Goal: Task Accomplishment & Management: Use online tool/utility

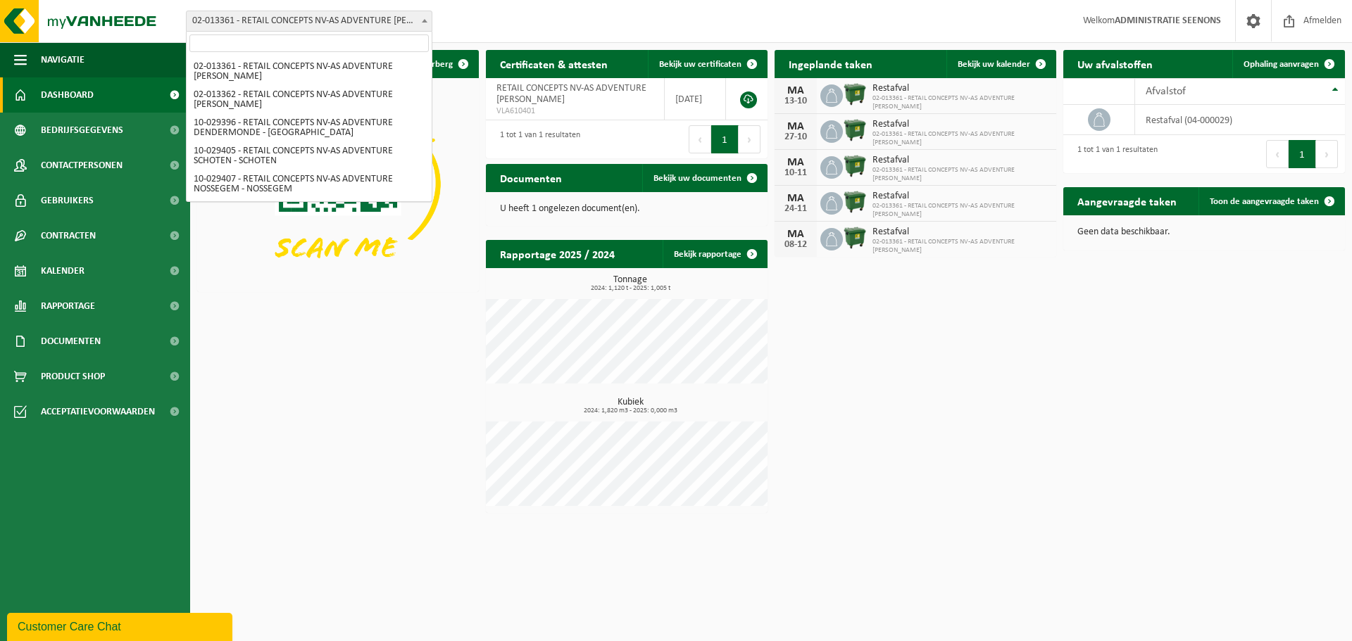
click at [340, 19] on span "02-013361 - RETAIL CONCEPTS NV-AS ADVENTURE OLEN - OLEN" at bounding box center [309, 21] width 245 height 20
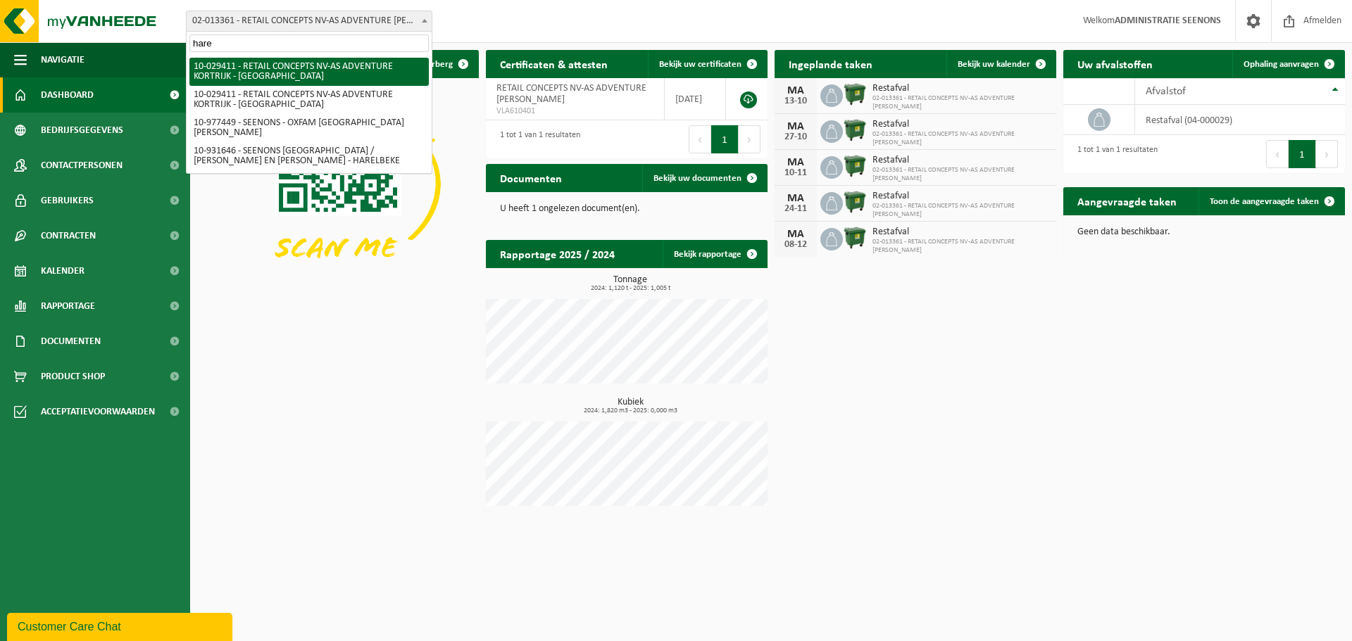
type input "haren"
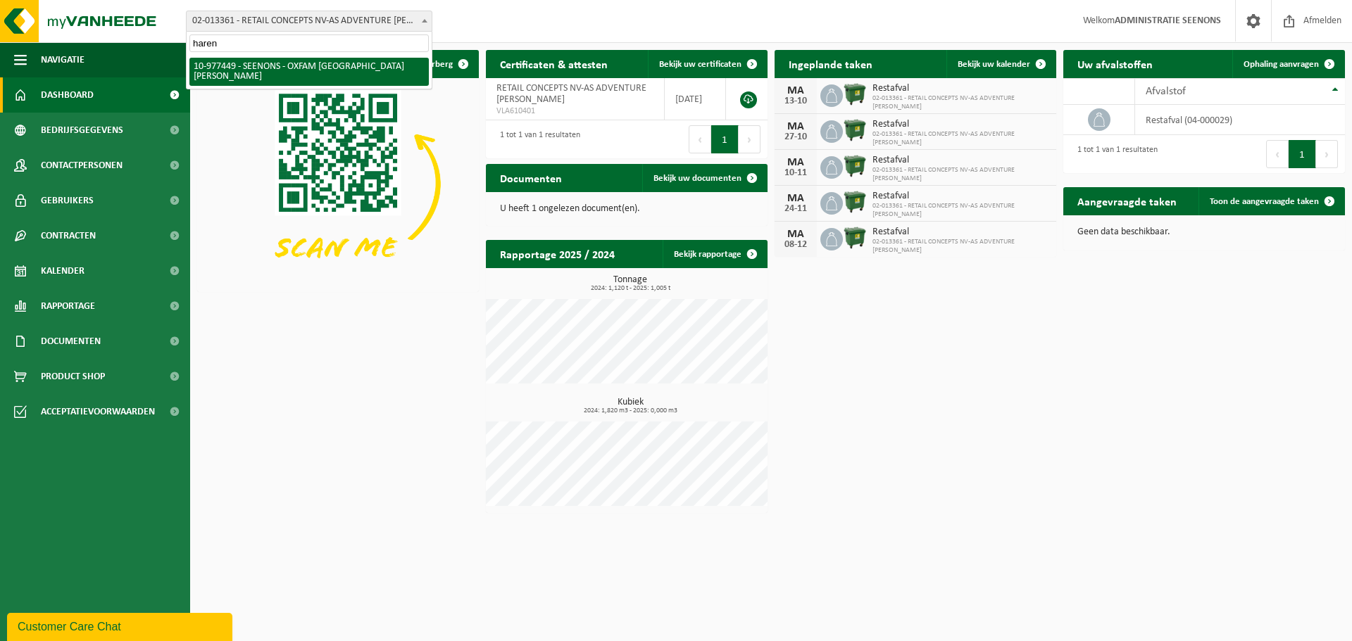
select select "159475"
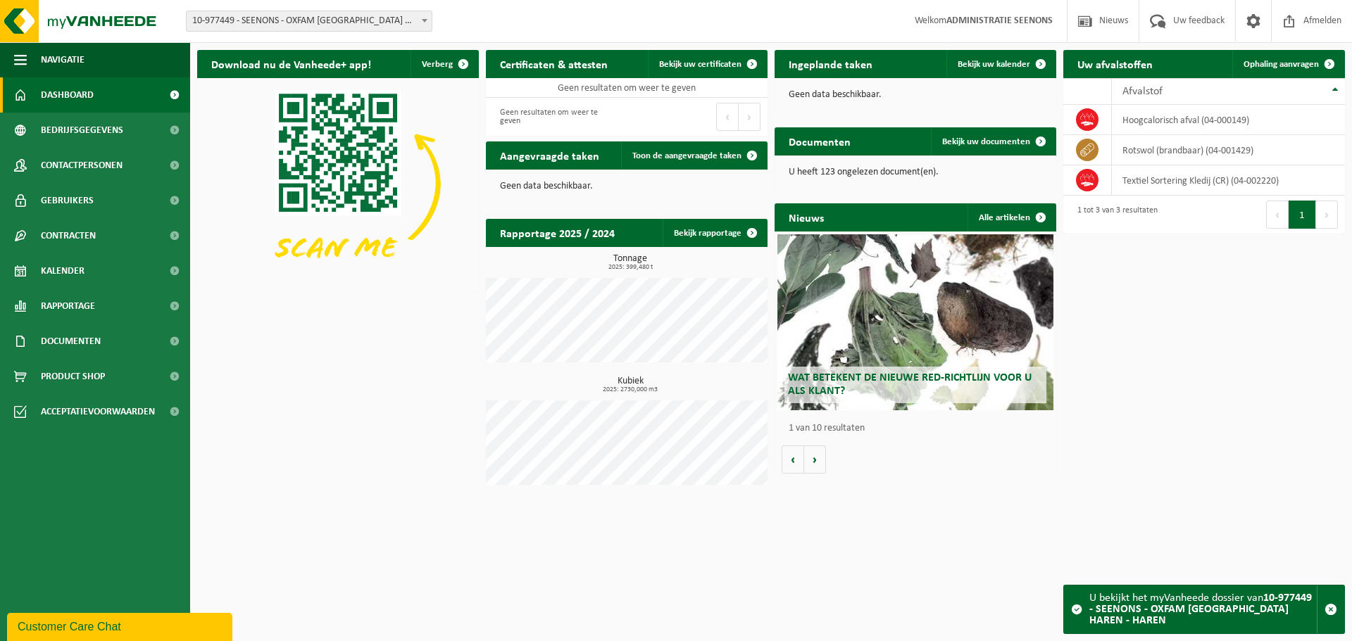
drag, startPoint x: 1196, startPoint y: 61, endPoint x: 1206, endPoint y: 61, distance: 9.9
click at [1196, 61] on div "Uw afvalstoffen Ophaling aanvragen" at bounding box center [1204, 64] width 282 height 28
click at [1262, 57] on link "Ophaling aanvragen" at bounding box center [1287, 64] width 111 height 28
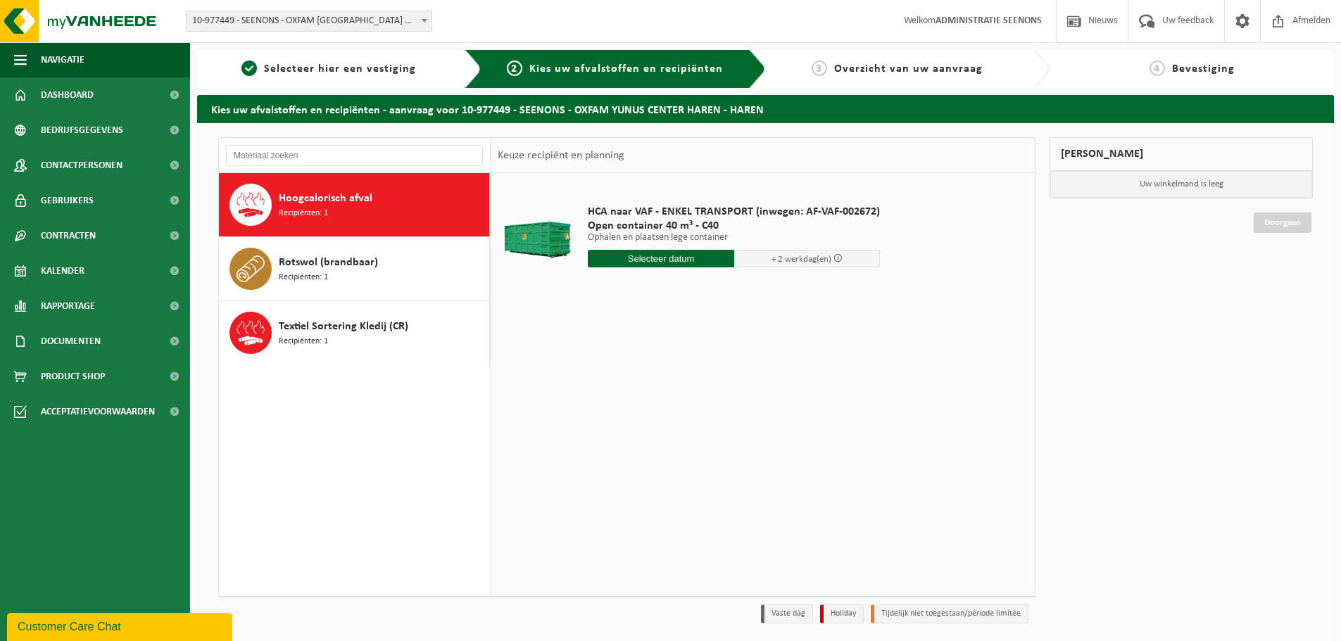
click at [634, 266] on input "text" at bounding box center [661, 259] width 146 height 18
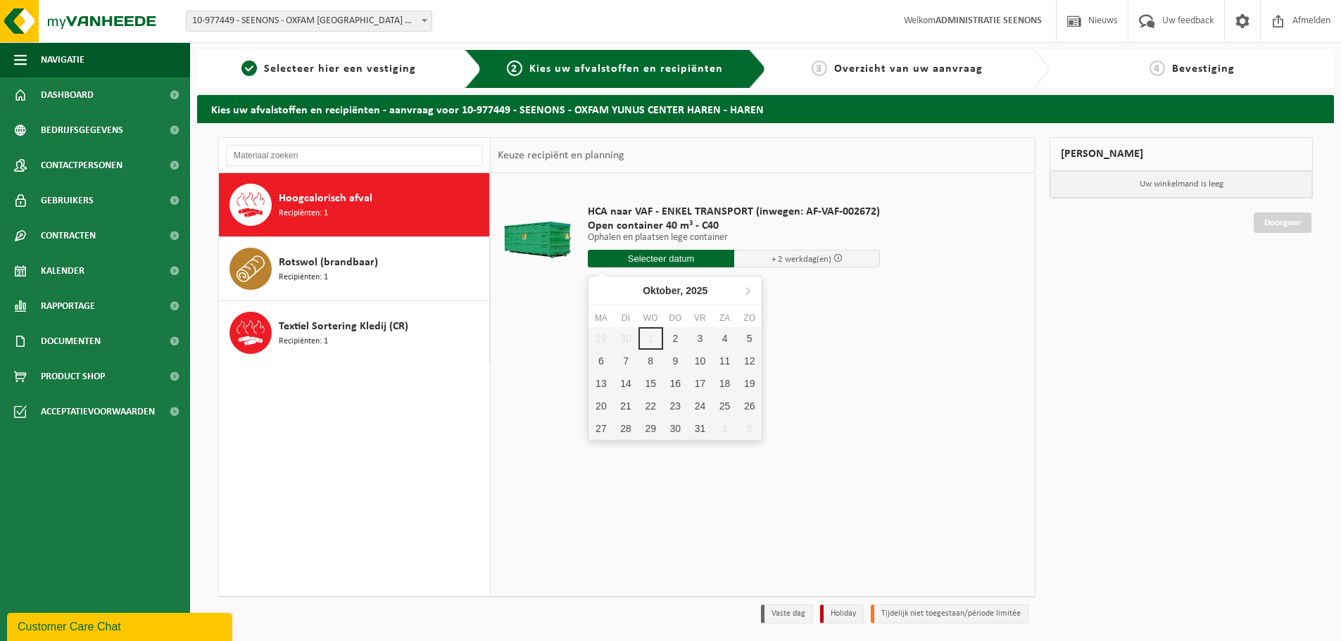
click at [639, 256] on input "text" at bounding box center [661, 259] width 146 height 18
click at [682, 336] on div "2" at bounding box center [675, 338] width 25 height 23
type input "Van 2025-10-02"
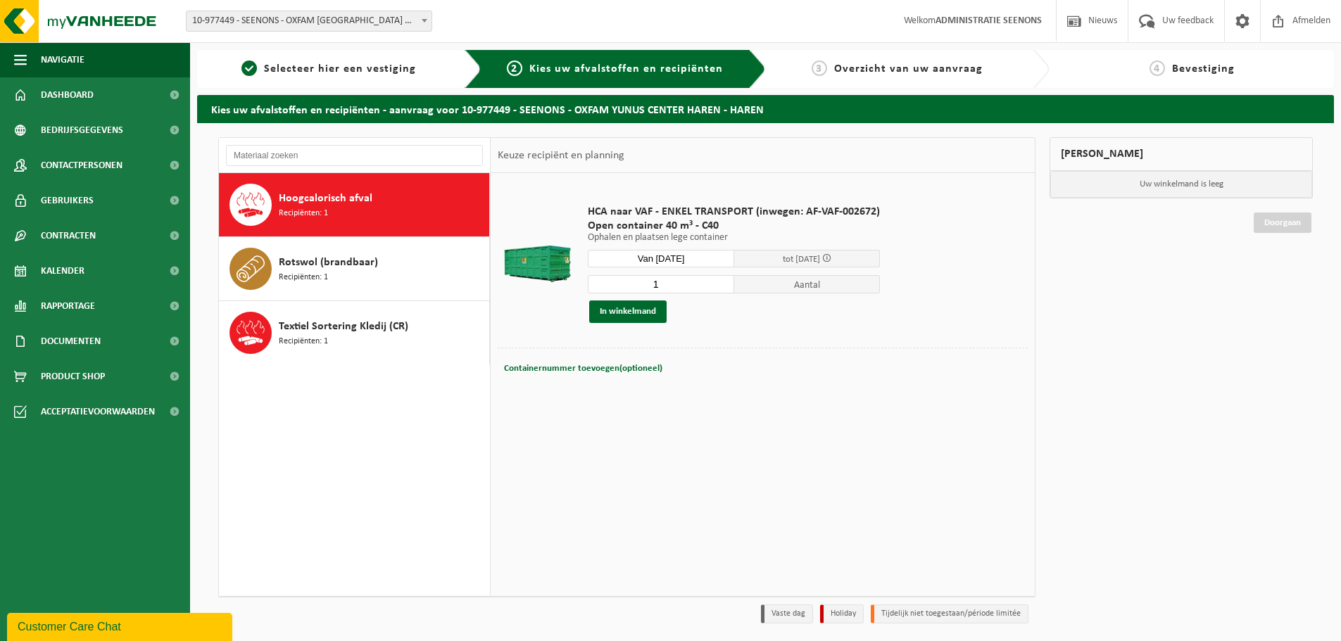
click at [725, 278] on input "1" at bounding box center [661, 284] width 146 height 18
type input "2"
click at [722, 280] on input "2" at bounding box center [661, 284] width 146 height 18
click at [629, 304] on button "In winkelmand" at bounding box center [627, 312] width 77 height 23
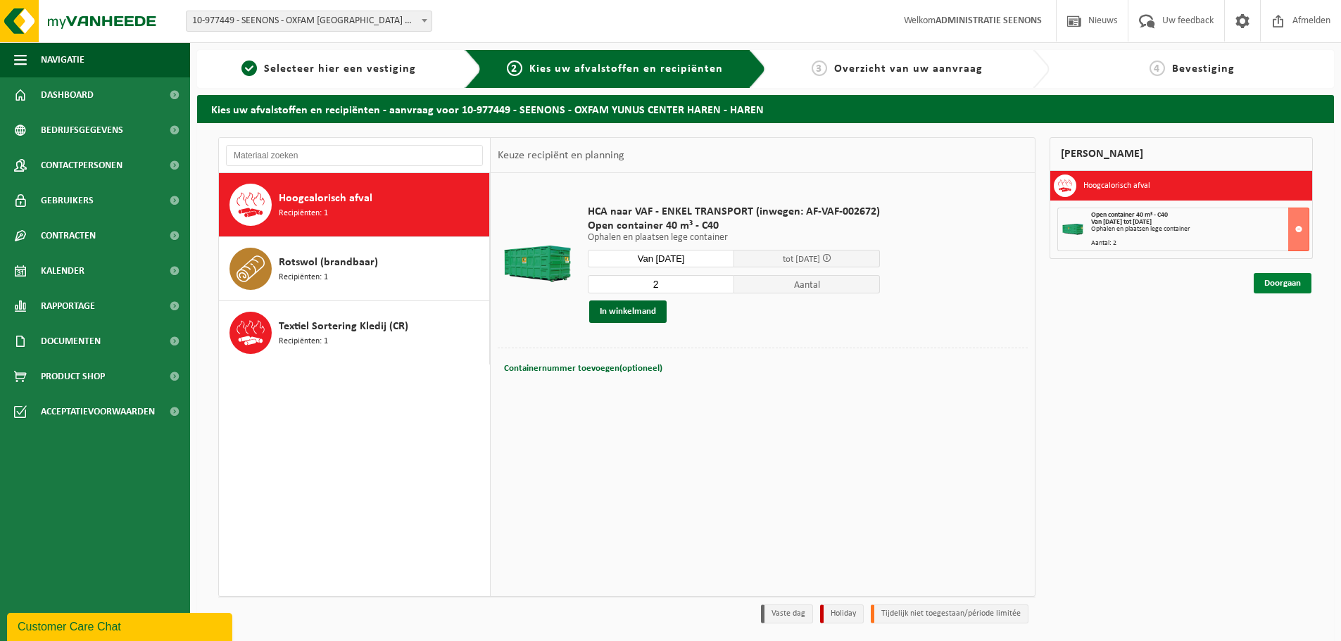
click at [1294, 288] on link "Doorgaan" at bounding box center [1283, 283] width 58 height 20
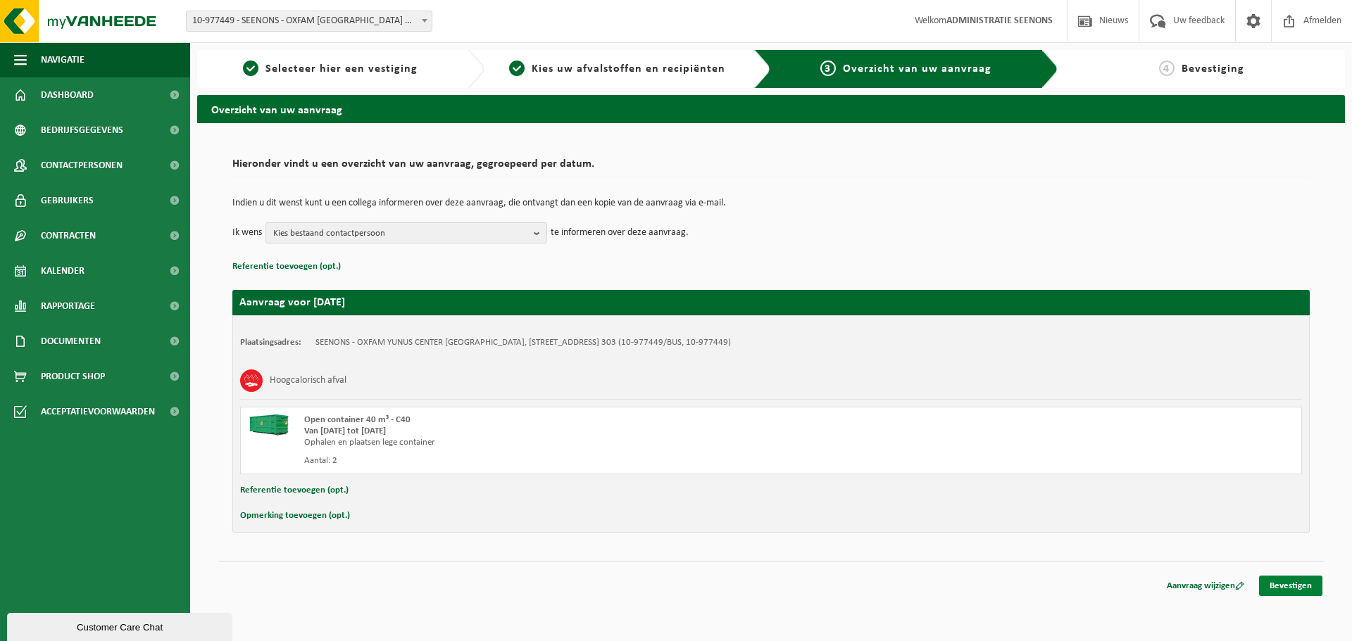
click at [1300, 585] on link "Bevestigen" at bounding box center [1290, 586] width 63 height 20
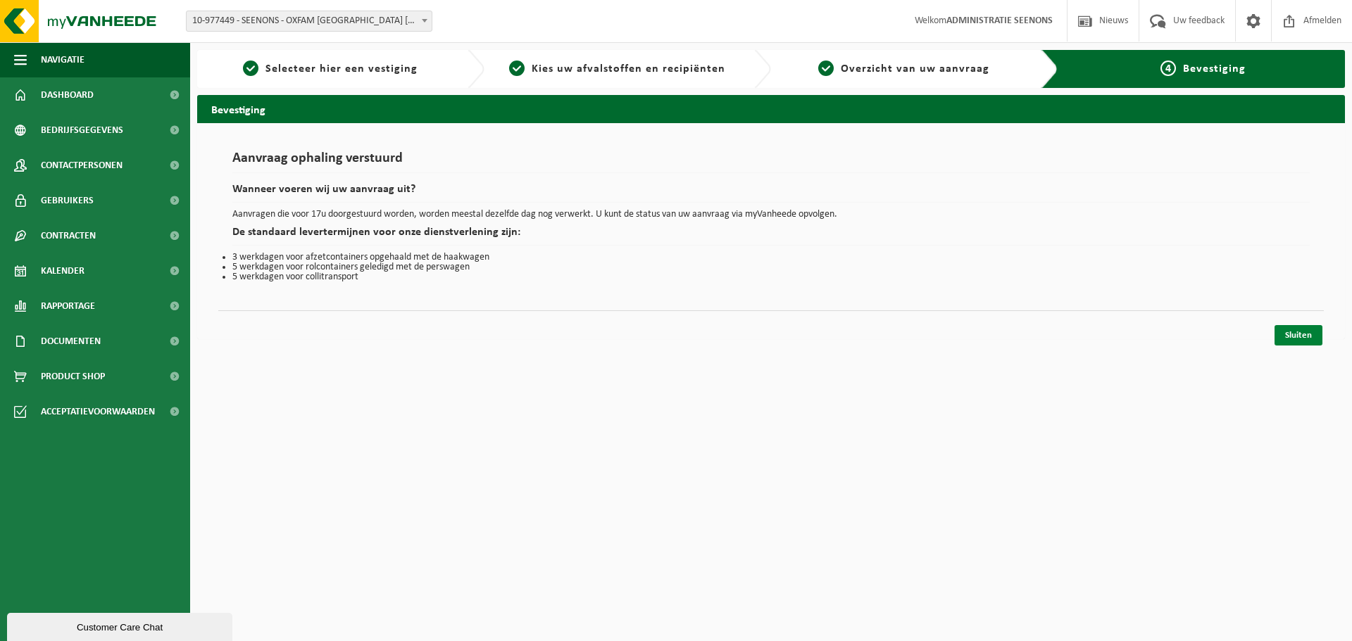
click at [1295, 332] on link "Sluiten" at bounding box center [1298, 335] width 48 height 20
